Goal: Information Seeking & Learning: Learn about a topic

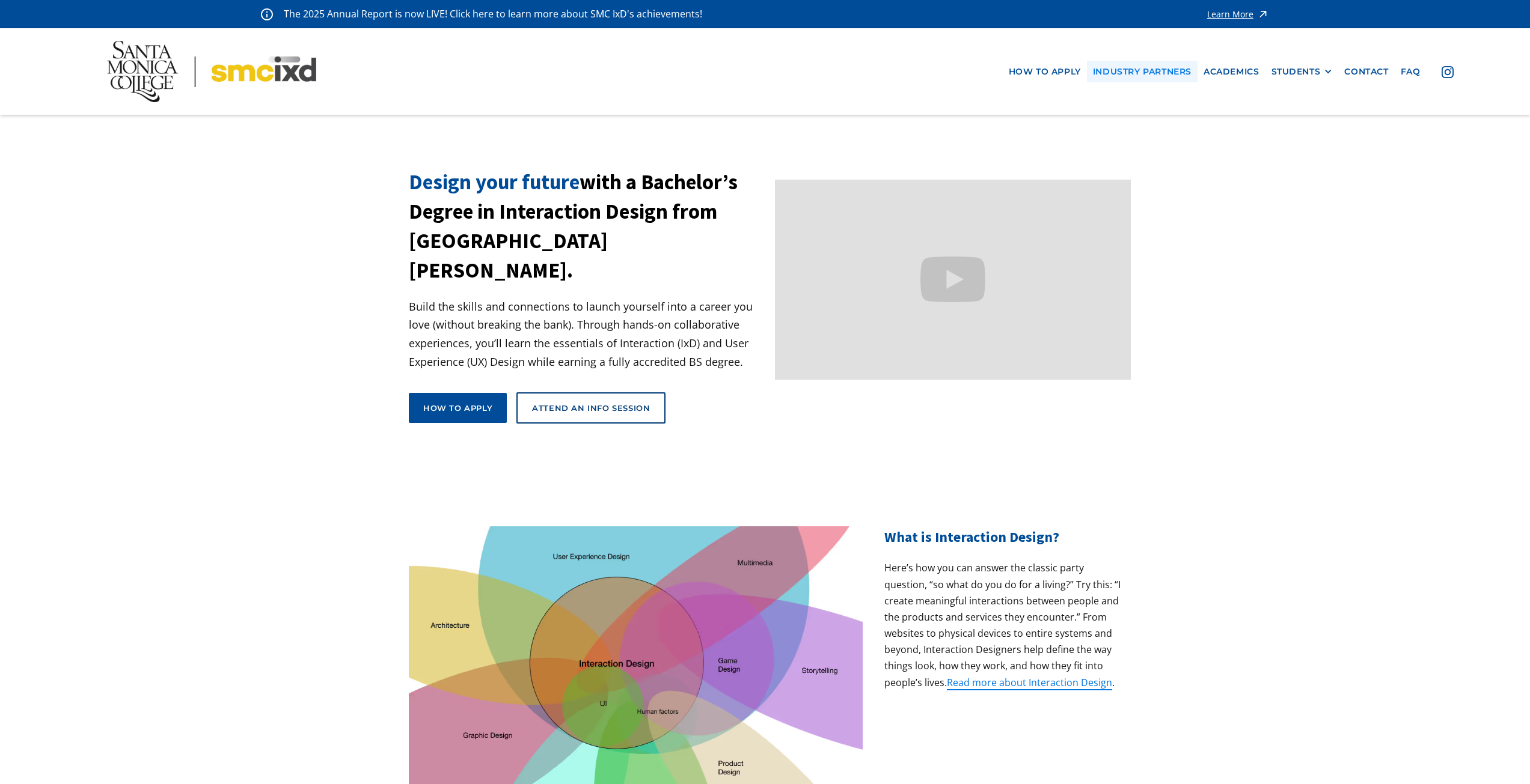
click at [1107, 72] on link "industry partners" at bounding box center [1142, 71] width 111 height 22
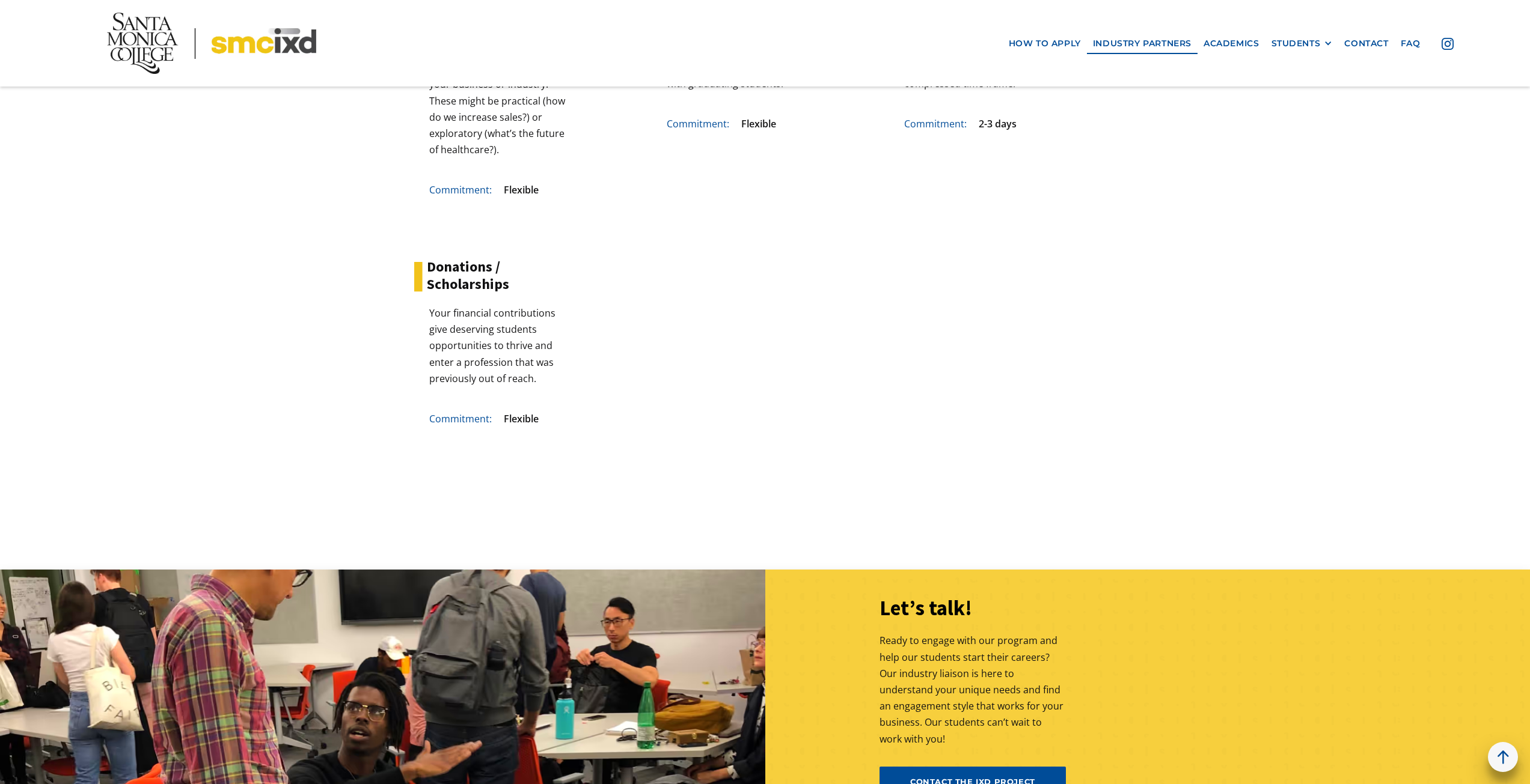
scroll to position [3968, 0]
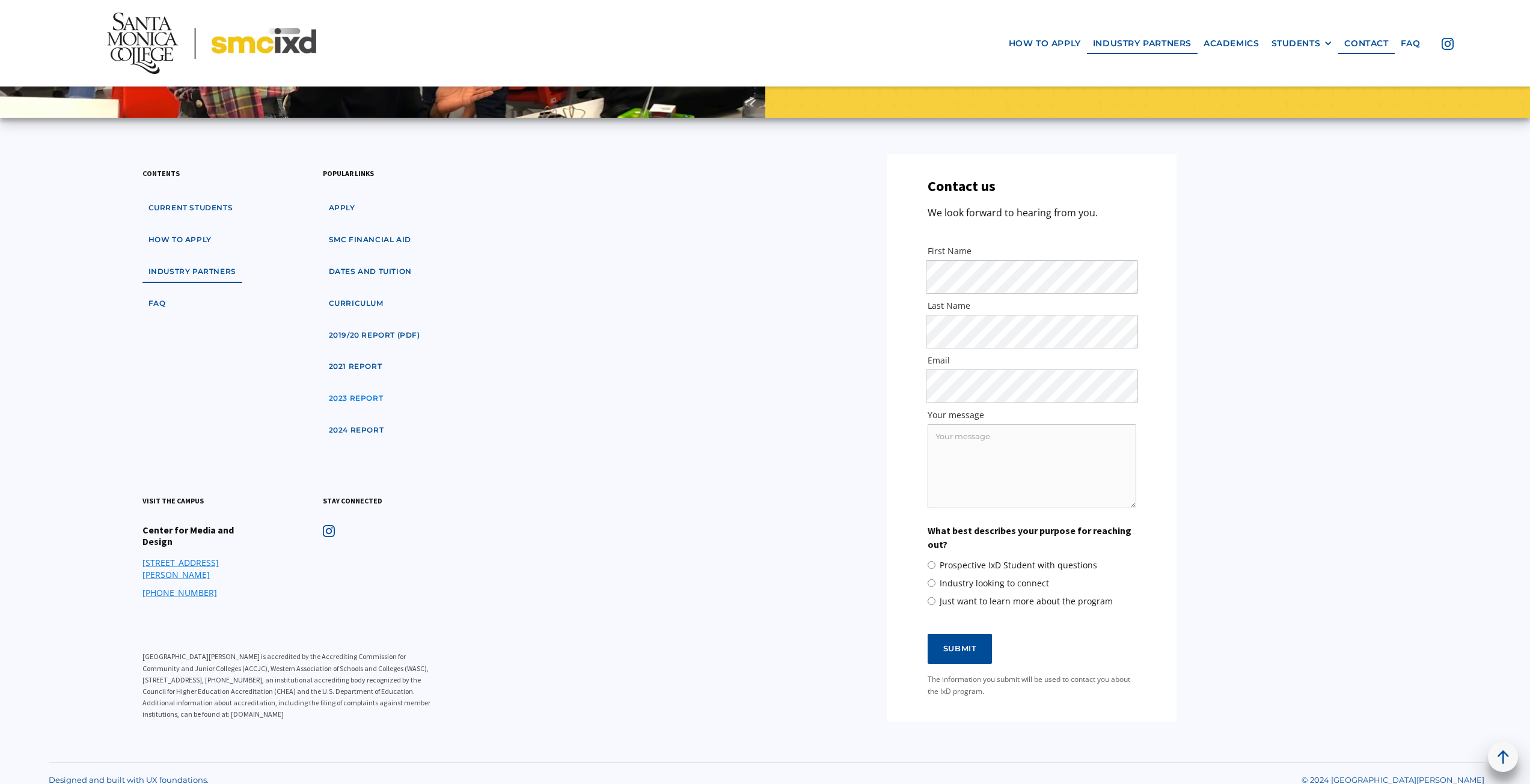
click at [350, 400] on link "2023 Report" at bounding box center [356, 398] width 66 height 22
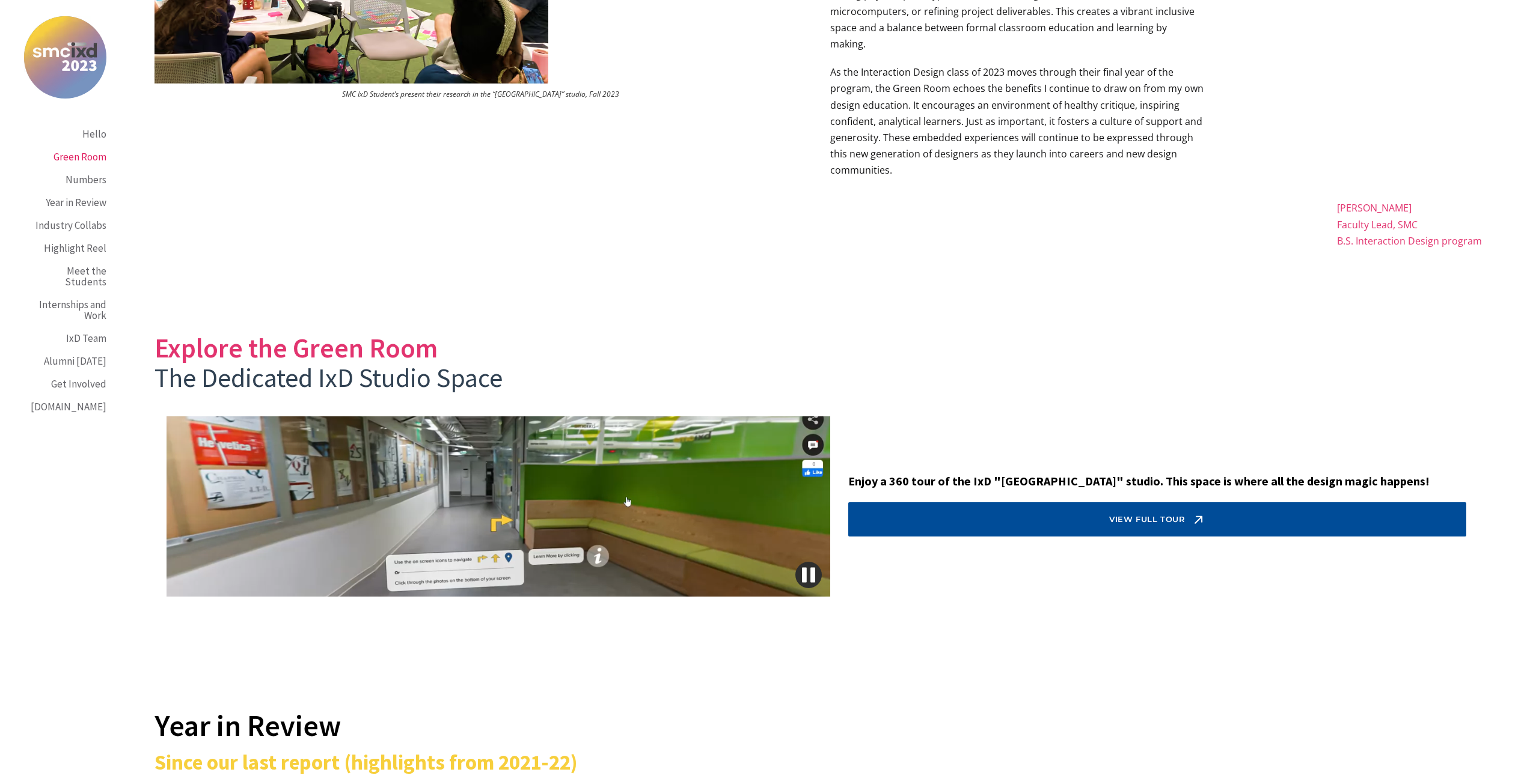
scroll to position [3004, 0]
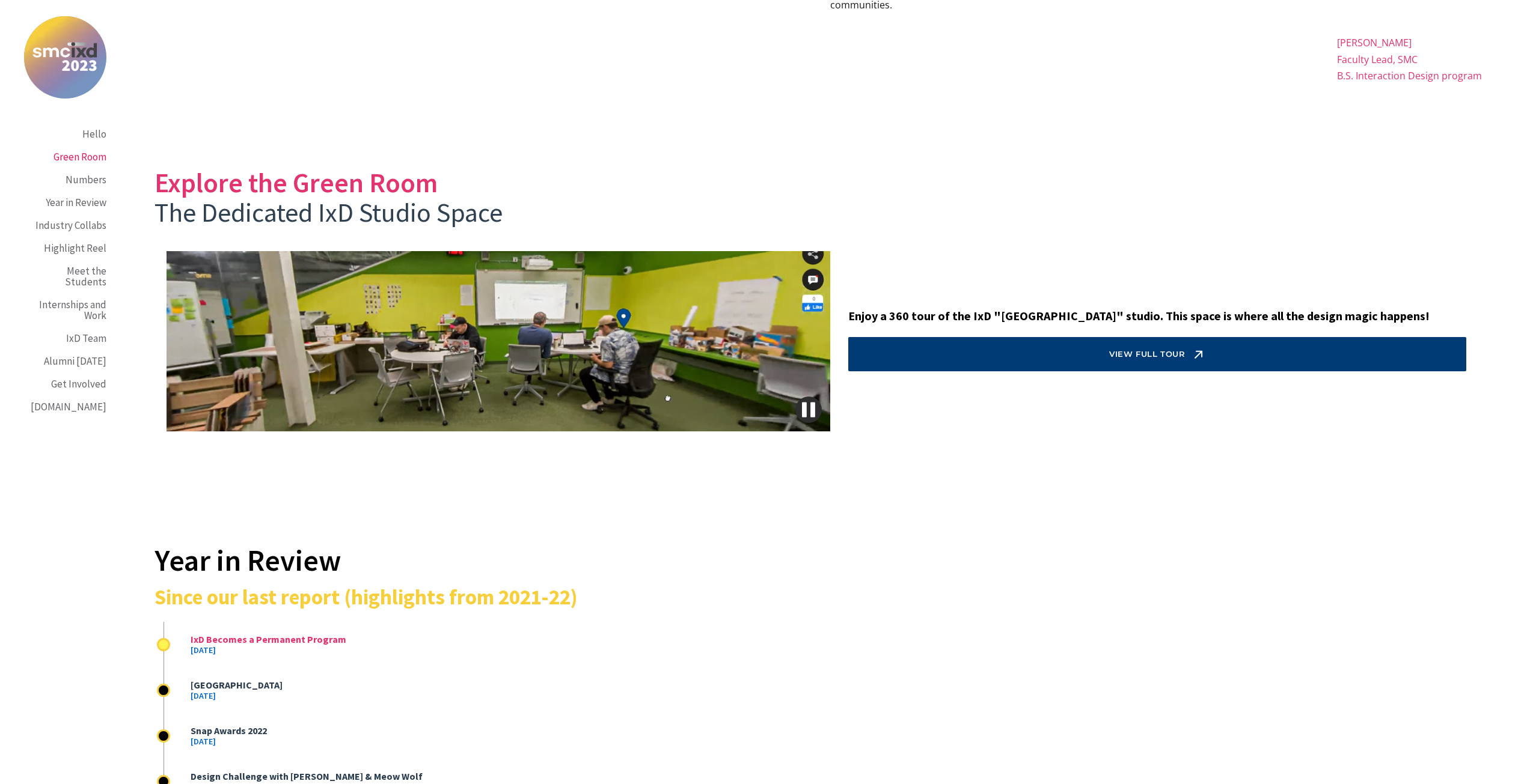
click at [1236, 337] on link "View full tour" at bounding box center [1157, 354] width 618 height 34
